Goal: Information Seeking & Learning: Understand process/instructions

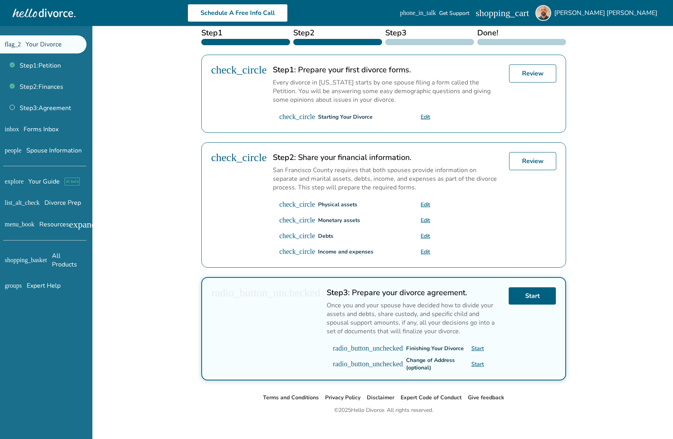
scroll to position [132, 0]
click at [381, 301] on p "Once you and your spouse have decided how to divide your assets and debts, shar…" at bounding box center [415, 318] width 176 height 35
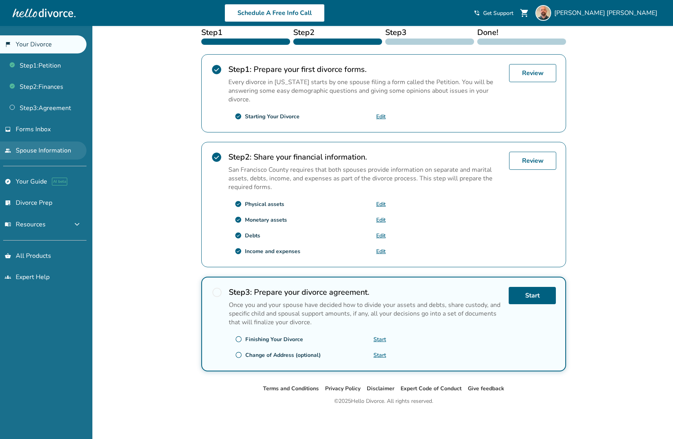
click at [62, 149] on link "people Spouse Information" at bounding box center [43, 150] width 86 height 18
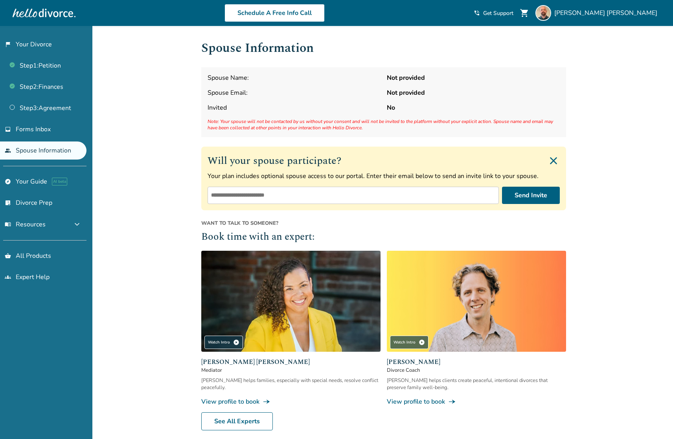
click at [352, 198] on input "email" at bounding box center [353, 195] width 291 height 17
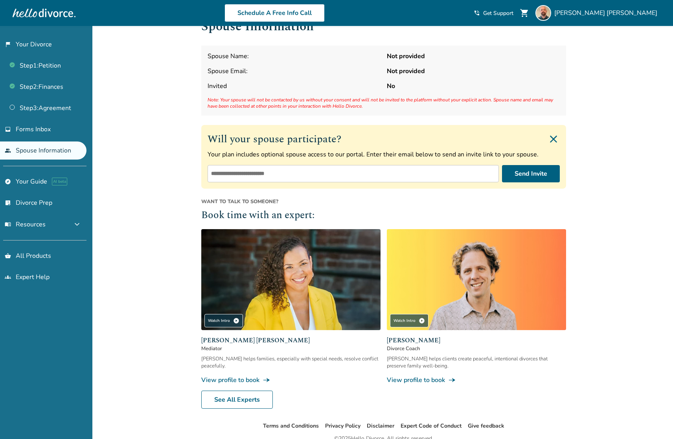
scroll to position [59, 0]
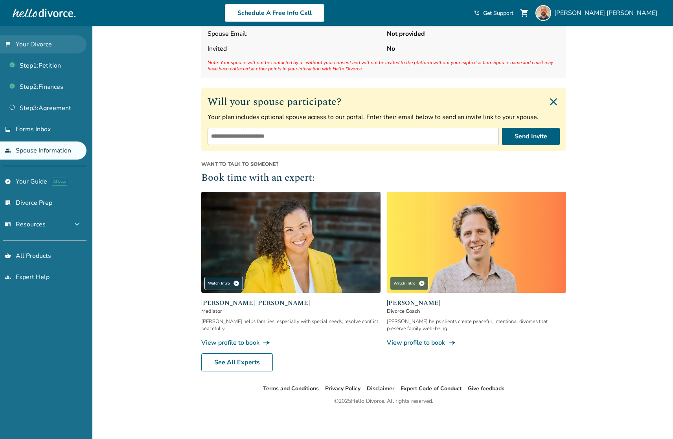
click at [17, 44] on link "flag_2 Your Divorce" at bounding box center [43, 44] width 86 height 18
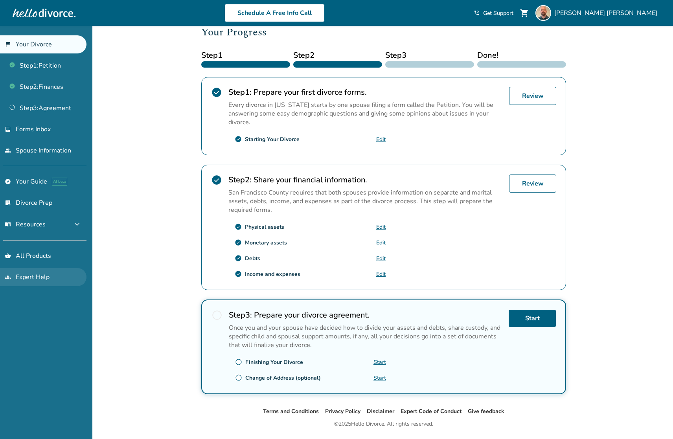
scroll to position [120, 0]
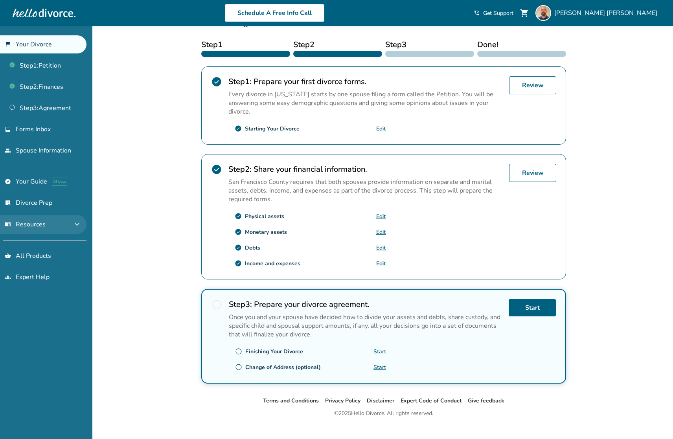
click at [55, 224] on button "menu_book Resources expand_more" at bounding box center [43, 224] width 86 height 19
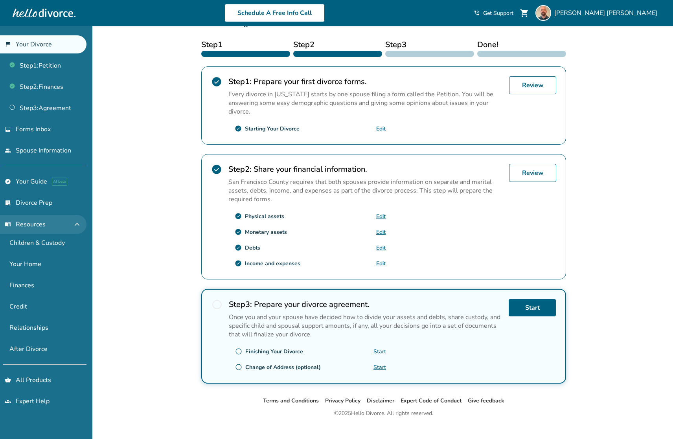
click at [60, 228] on button "menu_book Resources expand_less" at bounding box center [43, 224] width 86 height 19
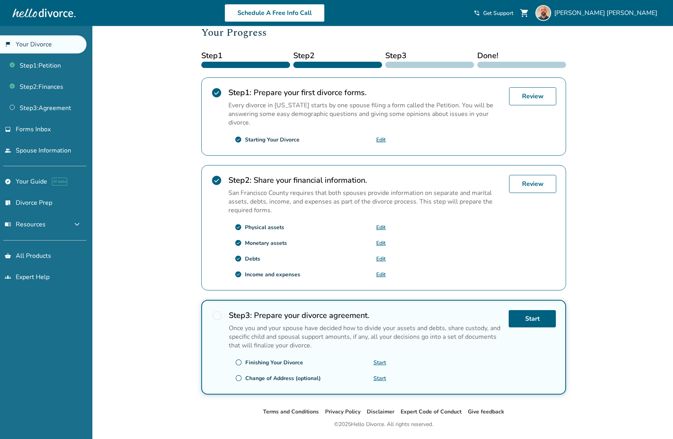
scroll to position [0, 0]
